Goal: Information Seeking & Learning: Check status

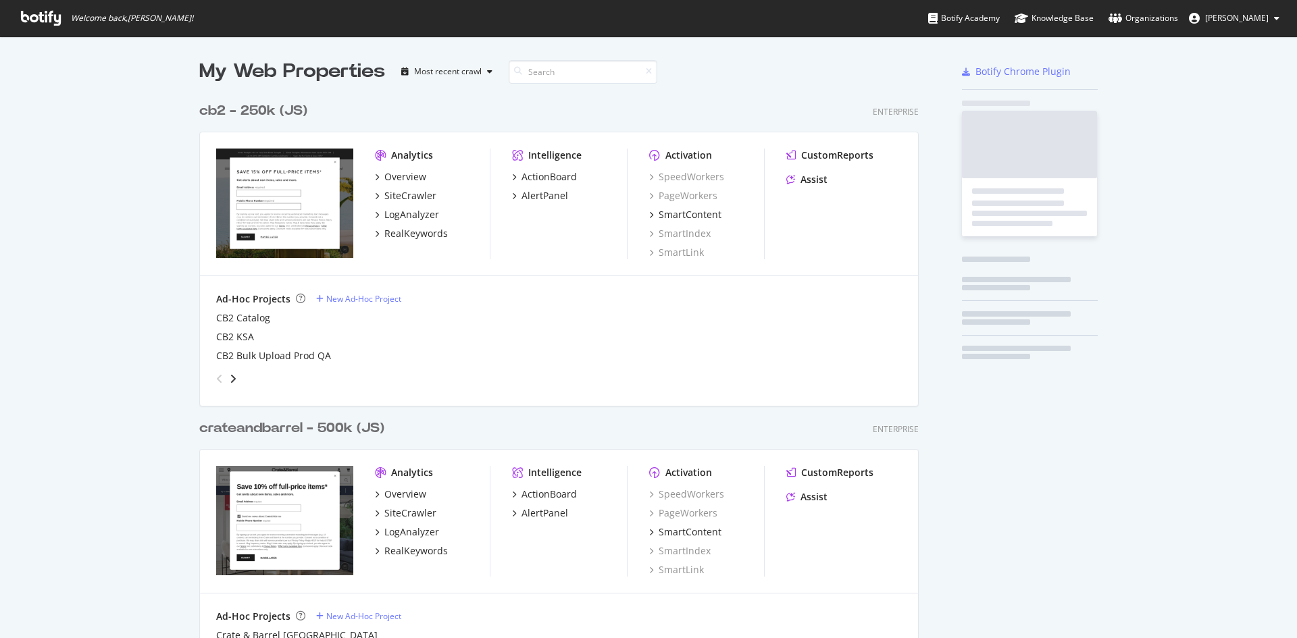
scroll to position [1415, 720]
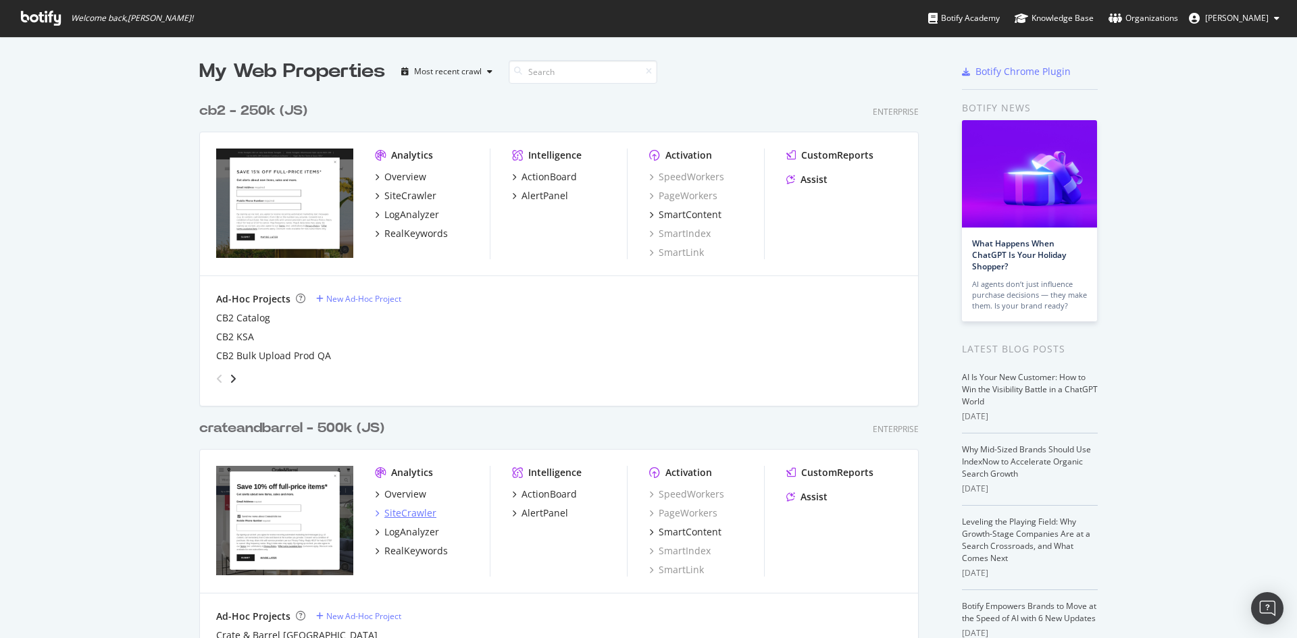
click at [415, 515] on div "SiteCrawler" at bounding box center [410, 514] width 52 height 14
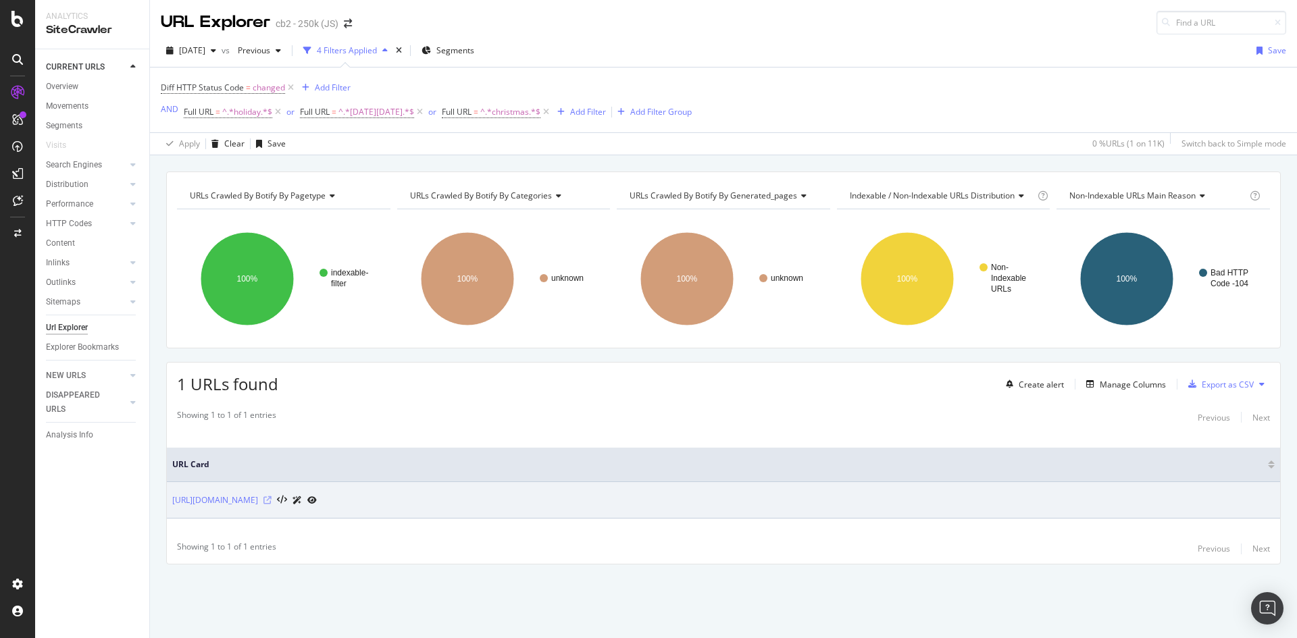
click at [271, 503] on icon at bounding box center [267, 500] width 8 height 8
